Goal: Information Seeking & Learning: Learn about a topic

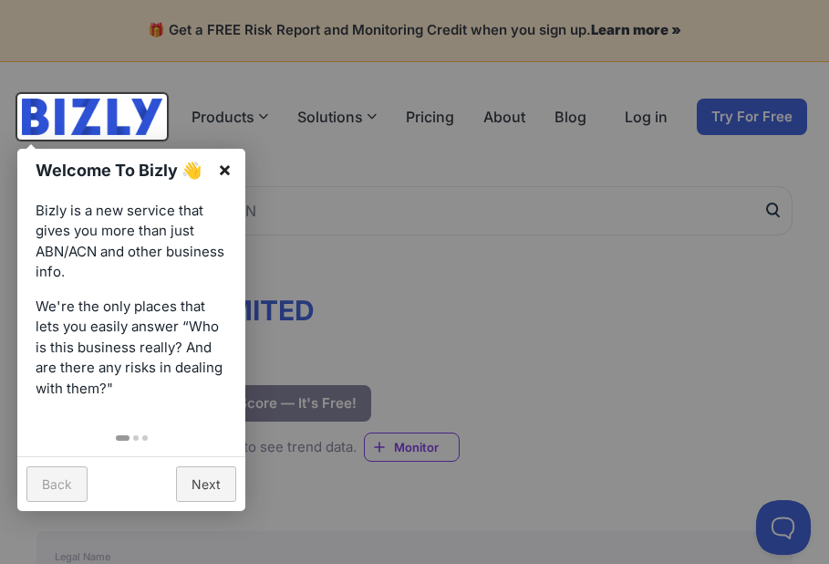
click at [226, 170] on link "×" at bounding box center [224, 169] width 41 height 41
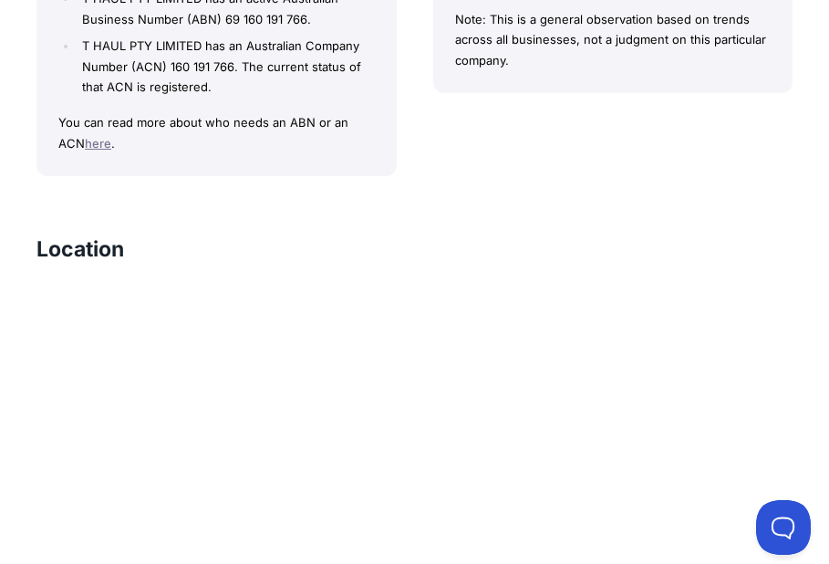
scroll to position [2646, 0]
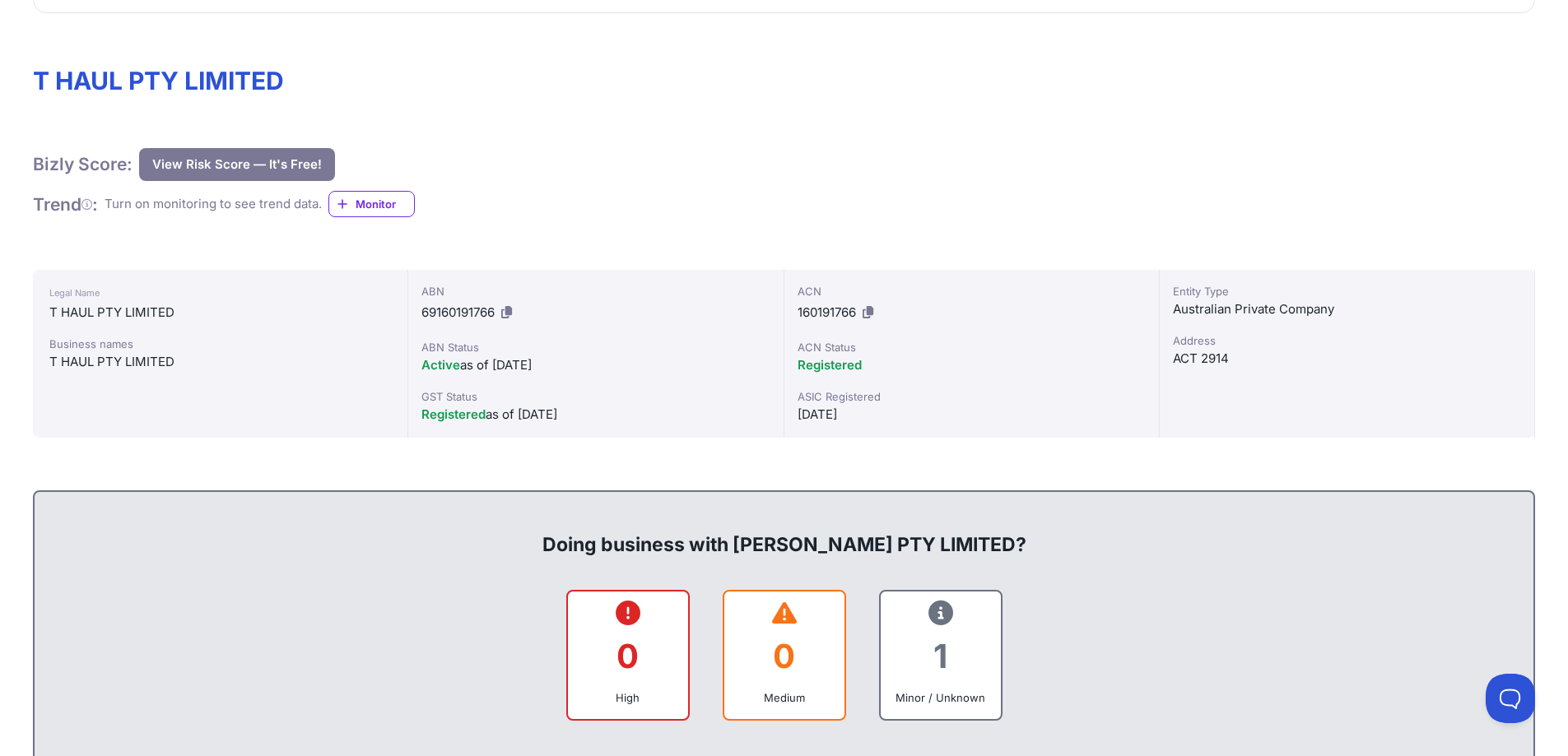
scroll to position [117, 0]
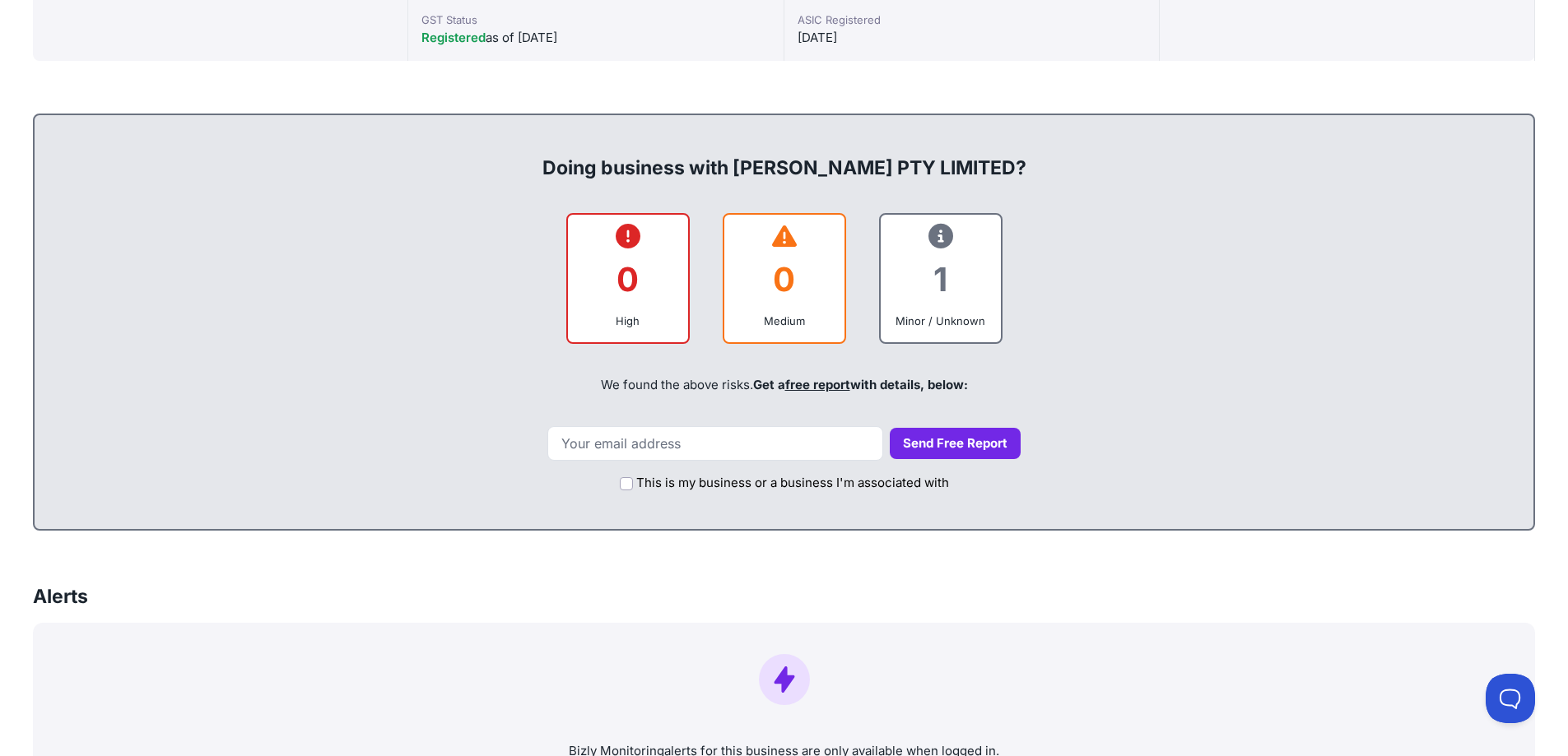
scroll to position [411, 0]
